Goal: Learn about a topic: Learn about a topic

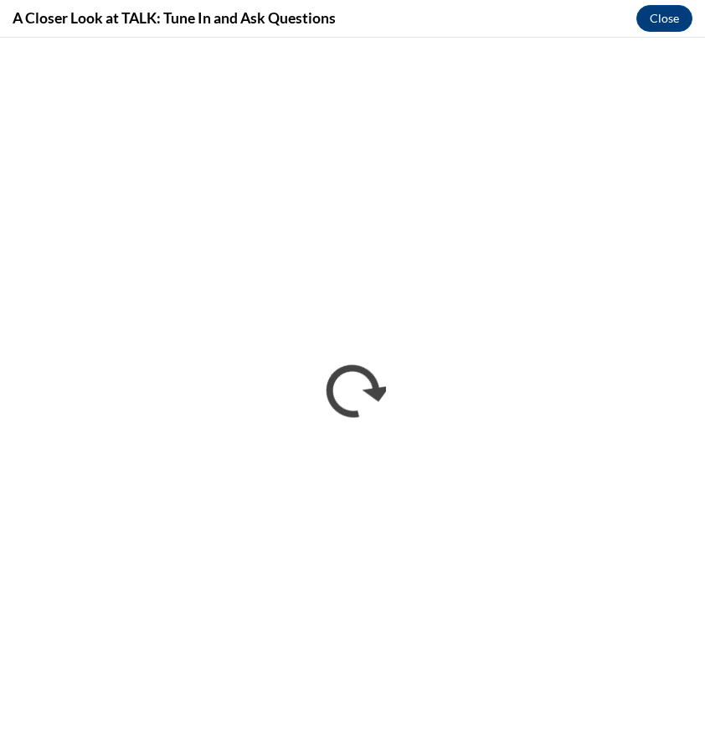
scroll to position [1237, 0]
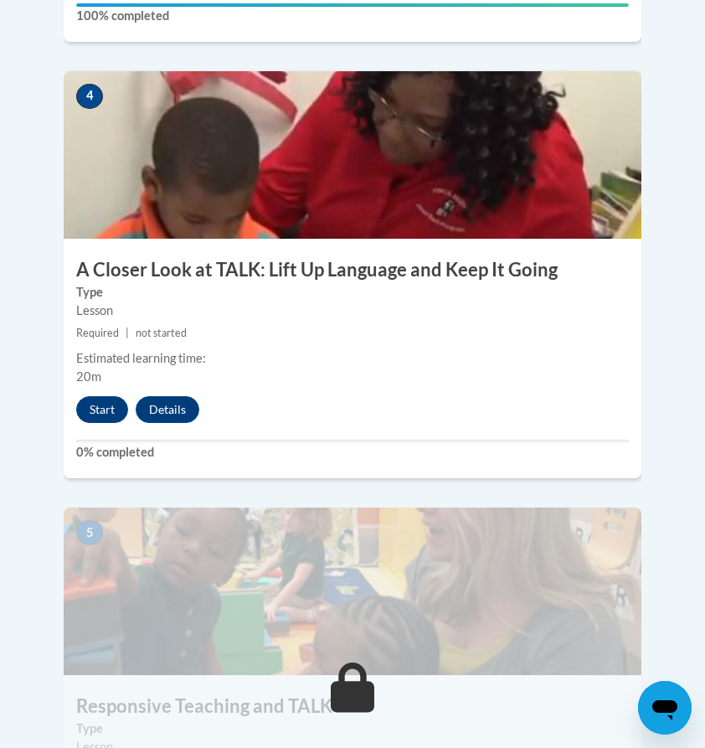
scroll to position [1903, 0]
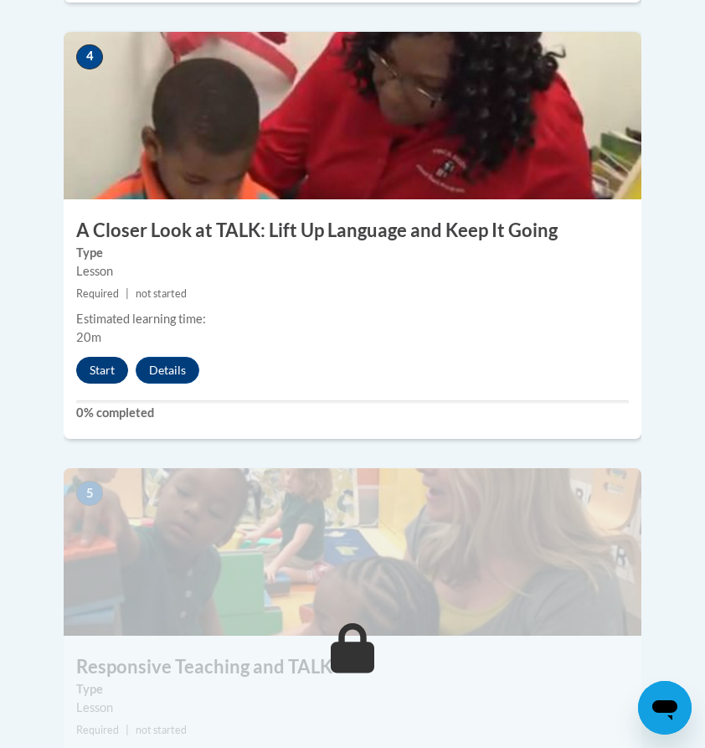
click at [103, 357] on button "Start" at bounding box center [102, 370] width 52 height 27
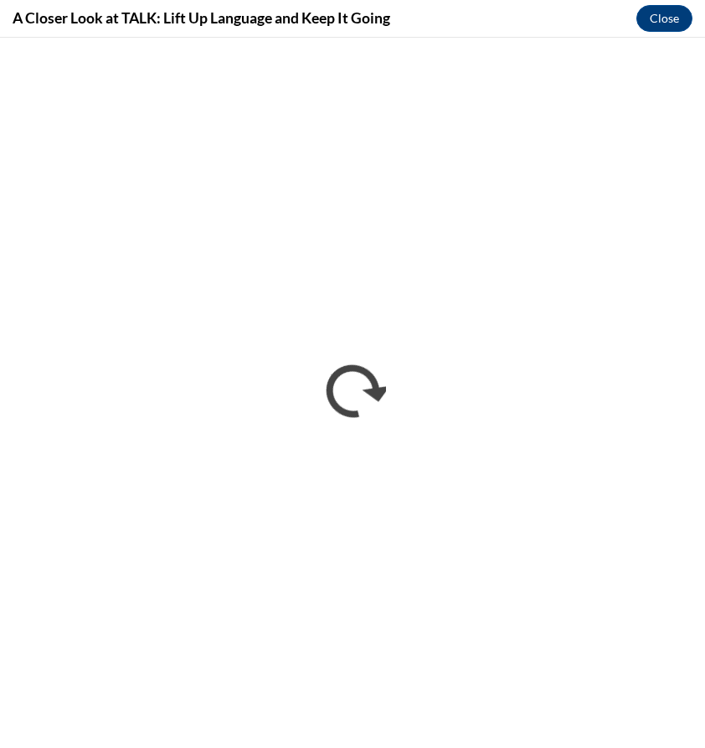
scroll to position [0, 0]
